Goal: Task Accomplishment & Management: Use online tool/utility

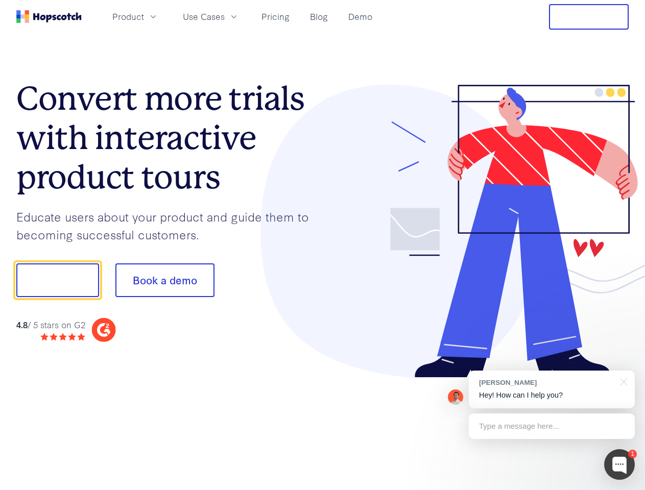
click at [323, 245] on div at bounding box center [476, 232] width 307 height 294
click at [144, 16] on span "Product" at bounding box center [128, 16] width 32 height 13
click at [225, 16] on span "Use Cases" at bounding box center [204, 16] width 42 height 13
click at [589, 17] on button "Free Trial" at bounding box center [589, 17] width 80 height 26
click at [57, 280] on button "Show me!" at bounding box center [57, 281] width 83 height 34
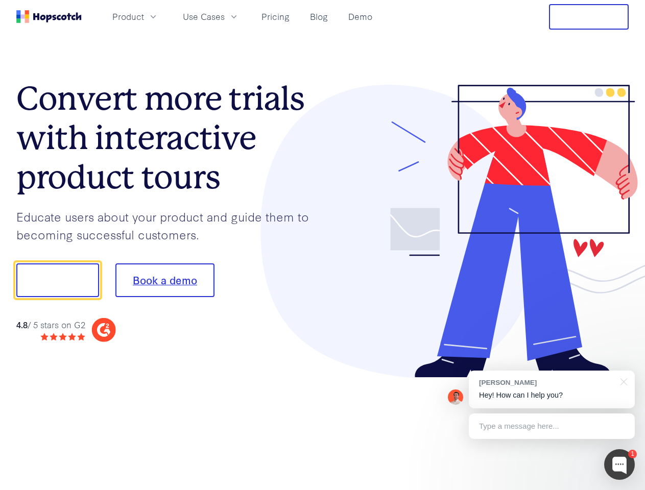
click at [164, 280] on button "Book a demo" at bounding box center [164, 281] width 99 height 34
click at [620, 465] on div at bounding box center [619, 465] width 31 height 31
click at [552, 390] on div "[PERSON_NAME] Hey! How can I help you?" at bounding box center [552, 390] width 166 height 38
click at [622, 381] on div at bounding box center [539, 279] width 192 height 341
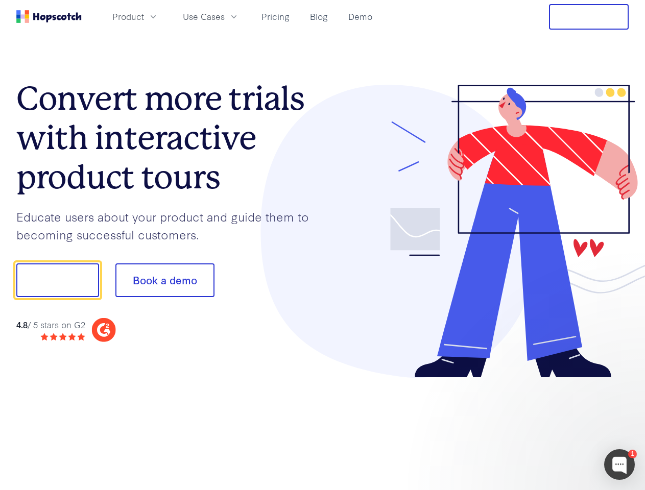
click at [552, 427] on div at bounding box center [539, 348] width 192 height 204
